Goal: Find specific page/section: Find specific page/section

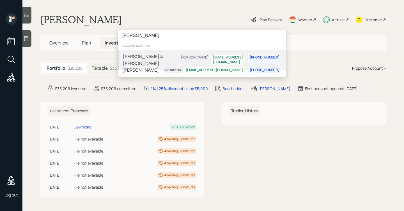
type input "briganti"
